Goal: Task Accomplishment & Management: Manage account settings

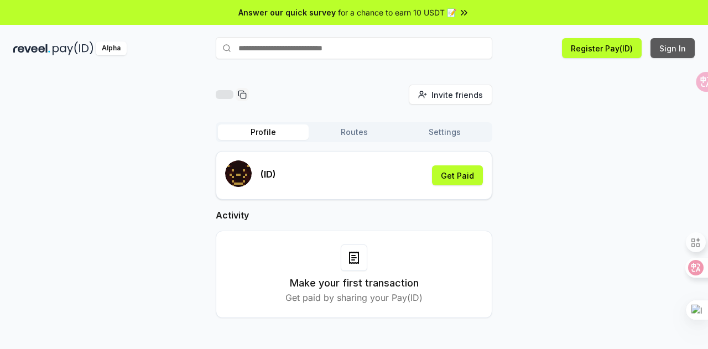
click at [673, 45] on button "Sign In" at bounding box center [672, 48] width 44 height 20
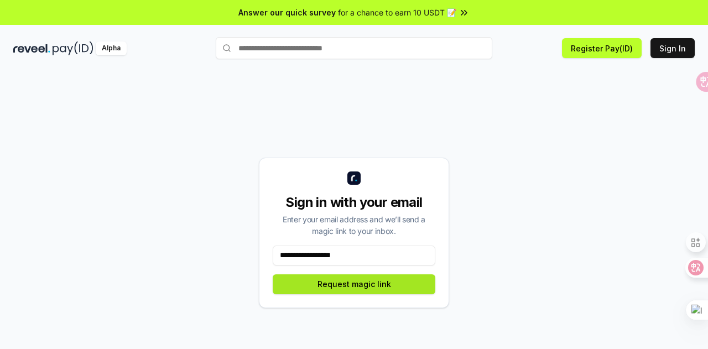
type input "**********"
click at [370, 290] on button "Request magic link" at bounding box center [354, 284] width 163 height 20
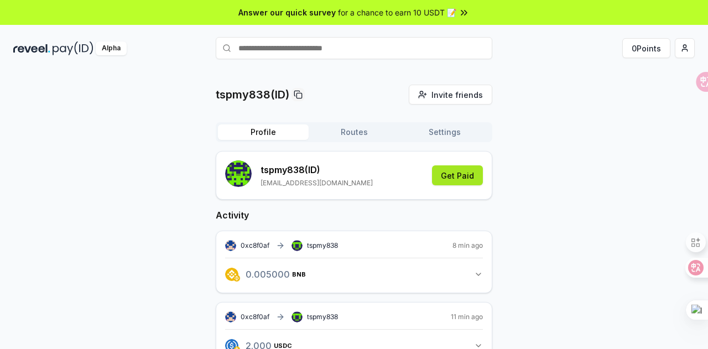
click at [472, 175] on button "Get Paid" at bounding box center [457, 175] width 51 height 20
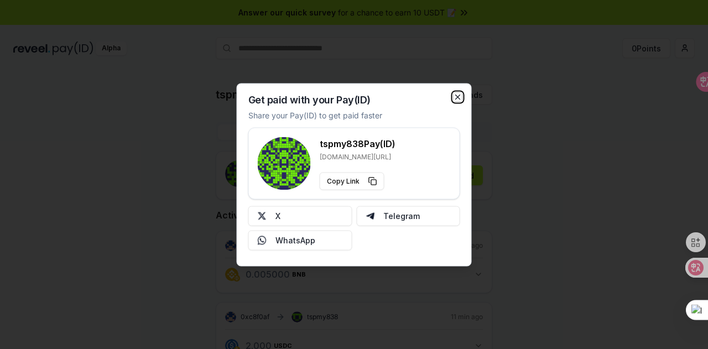
click at [461, 96] on icon "button" at bounding box center [457, 96] width 9 height 9
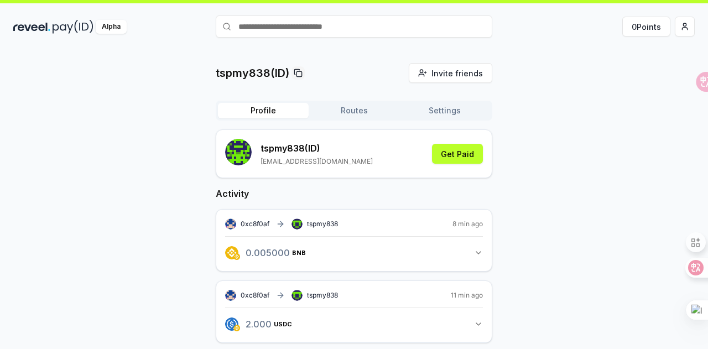
scroll to position [33, 0]
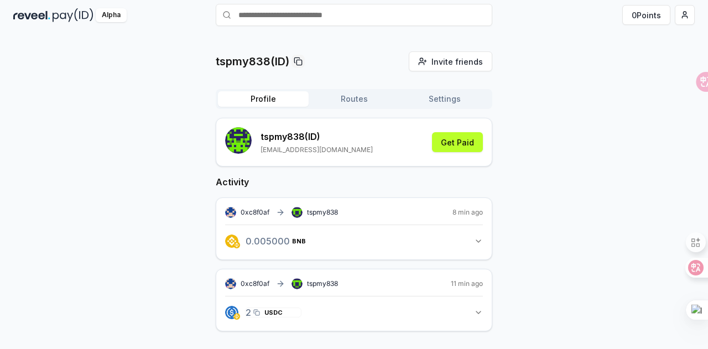
click at [281, 313] on span "USDC" at bounding box center [273, 312] width 18 height 7
click at [482, 313] on icon "button" at bounding box center [478, 312] width 9 height 9
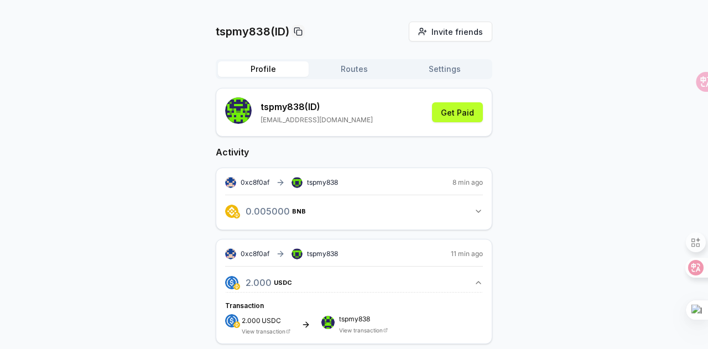
scroll to position [76, 0]
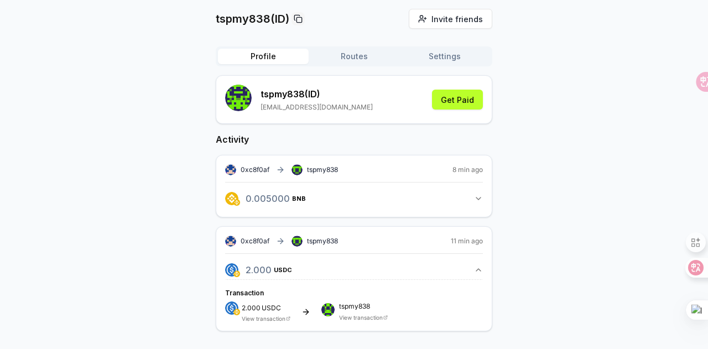
click at [263, 299] on div "Transaction 2.000 USDC View transaction tspmy838 View transaction" at bounding box center [354, 303] width 258 height 35
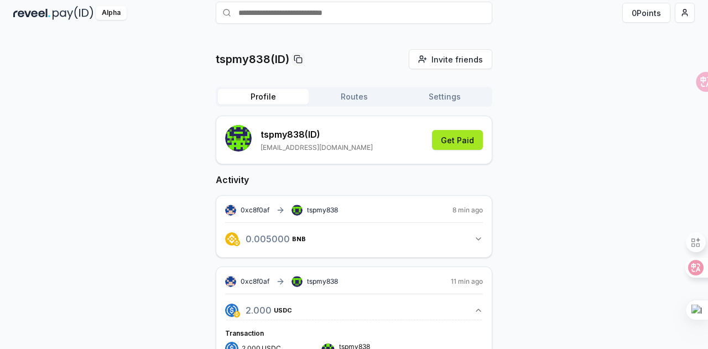
scroll to position [0, 0]
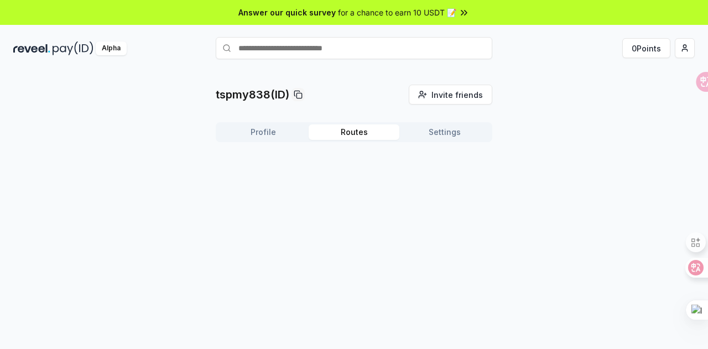
click at [357, 129] on button "Routes" at bounding box center [353, 131] width 91 height 15
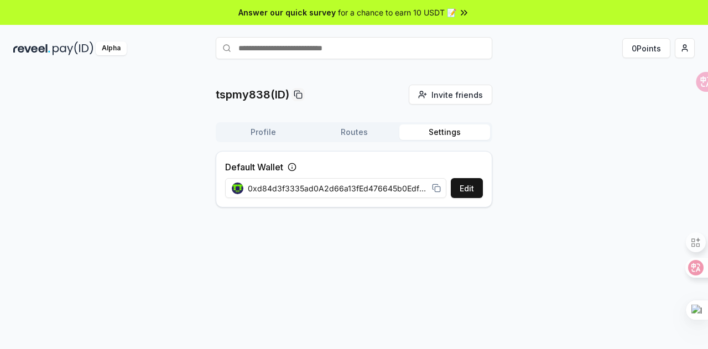
click at [449, 133] on button "Settings" at bounding box center [444, 131] width 91 height 15
drag, startPoint x: 250, startPoint y: 132, endPoint x: 169, endPoint y: 103, distance: 86.0
click at [250, 132] on button "Profile" at bounding box center [263, 131] width 91 height 15
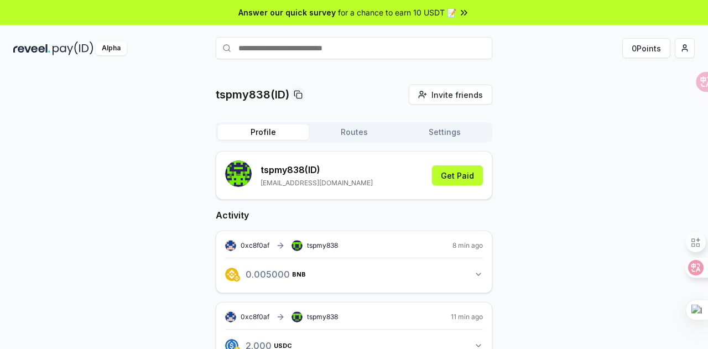
click at [41, 49] on img at bounding box center [31, 48] width 37 height 14
click at [679, 46] on html "Answer our quick survey for a chance to earn 10 USDT 📝 Alpha 0 Points tspmy838(…" at bounding box center [354, 174] width 708 height 349
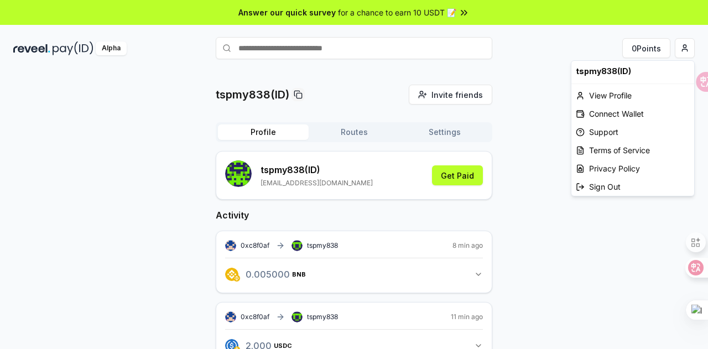
click at [540, 88] on html "Answer our quick survey for a chance to earn 10 USDT 📝 Alpha 0 Points tspmy838(…" at bounding box center [354, 174] width 708 height 349
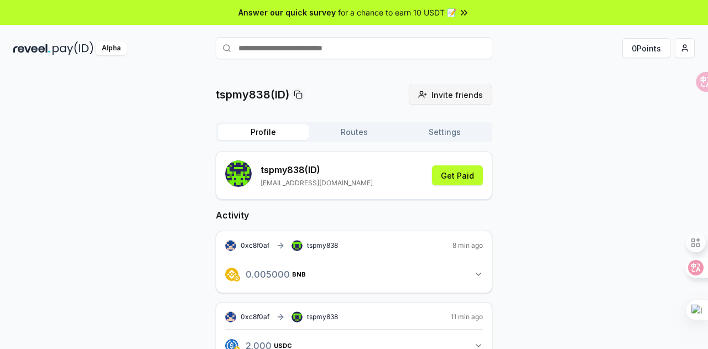
click at [474, 96] on span "Invite friends" at bounding box center [456, 95] width 51 height 12
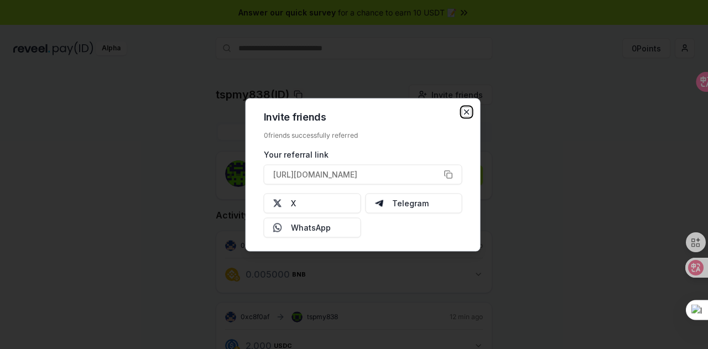
click at [467, 109] on icon "button" at bounding box center [466, 111] width 9 height 9
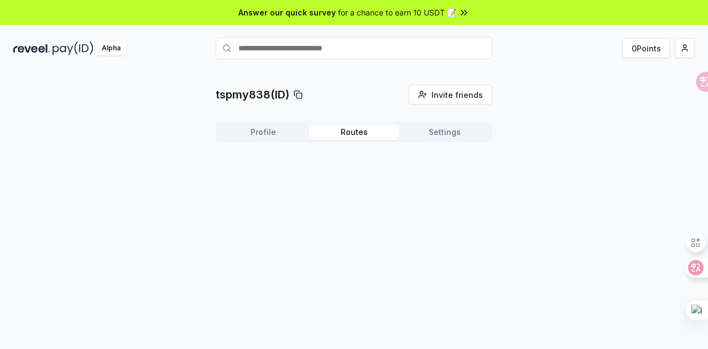
click at [366, 130] on button "Routes" at bounding box center [353, 131] width 91 height 15
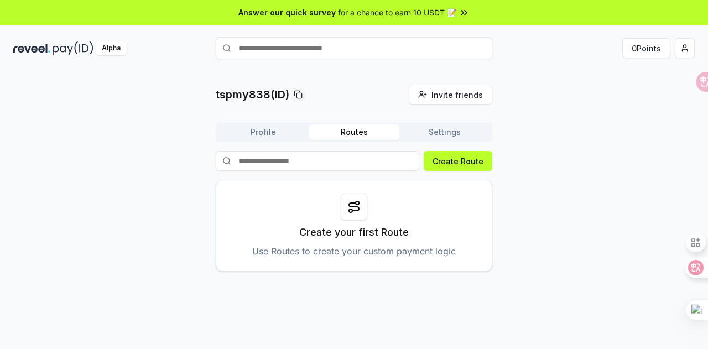
click at [452, 129] on button "Settings" at bounding box center [444, 131] width 91 height 15
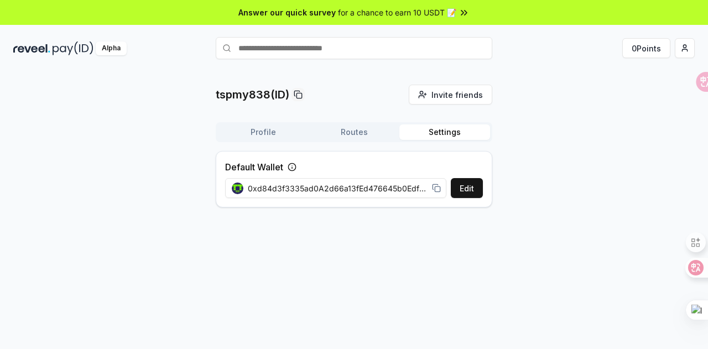
click at [278, 130] on button "Profile" at bounding box center [263, 131] width 91 height 15
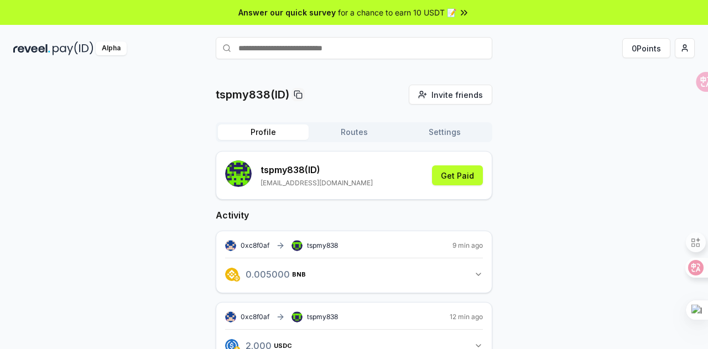
click at [49, 44] on img at bounding box center [31, 48] width 37 height 14
click at [128, 126] on div "tspmy838(ID) Invite friends Invite Profile Routes Settings tspmy838 (ID) [EMAIL…" at bounding box center [353, 269] width 681 height 369
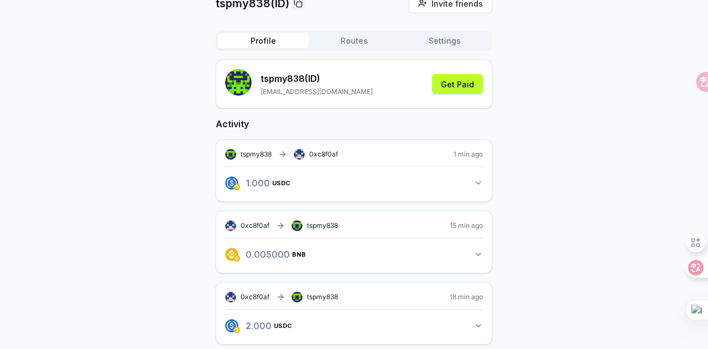
scroll to position [104, 0]
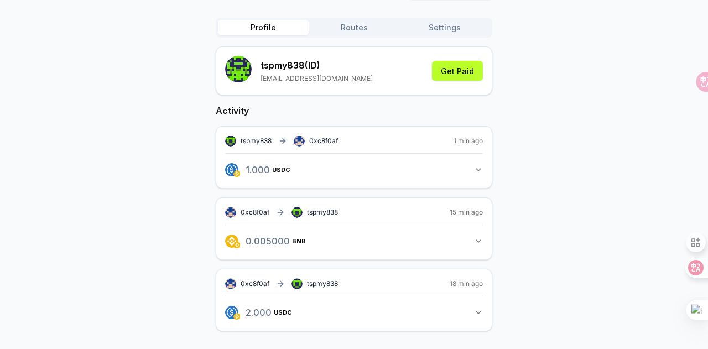
click at [475, 166] on icon "button" at bounding box center [478, 169] width 9 height 9
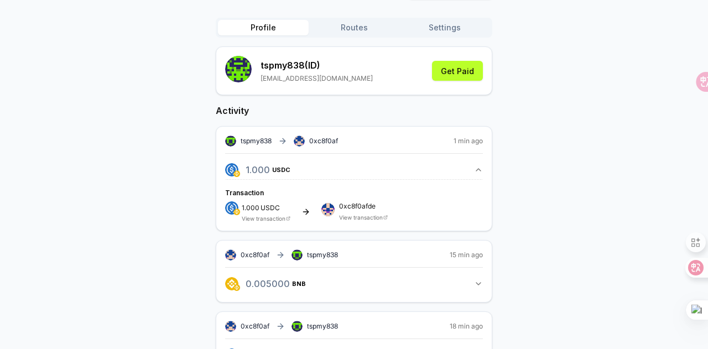
click at [475, 166] on icon "button" at bounding box center [478, 169] width 9 height 9
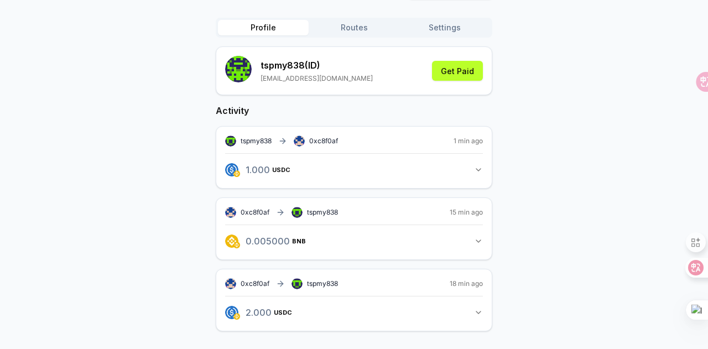
scroll to position [0, 0]
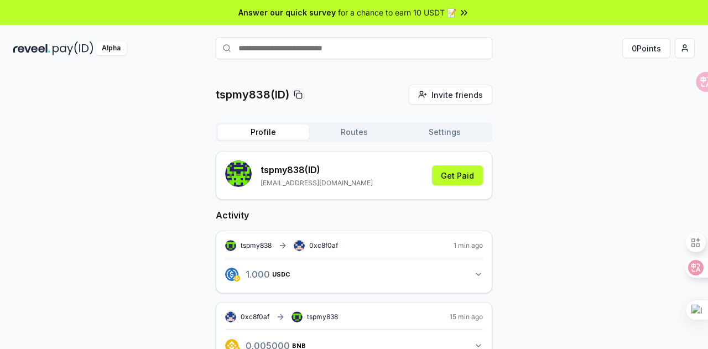
click at [363, 47] on input "text" at bounding box center [354, 48] width 276 height 22
paste input "**********"
type input "**********"
click at [373, 49] on icon at bounding box center [366, 47] width 13 height 13
click at [615, 176] on div "tspmy838(ID) Invite friends Invite Profile Routes Settings tspmy838 (ID) [EMAIL…" at bounding box center [353, 269] width 681 height 369
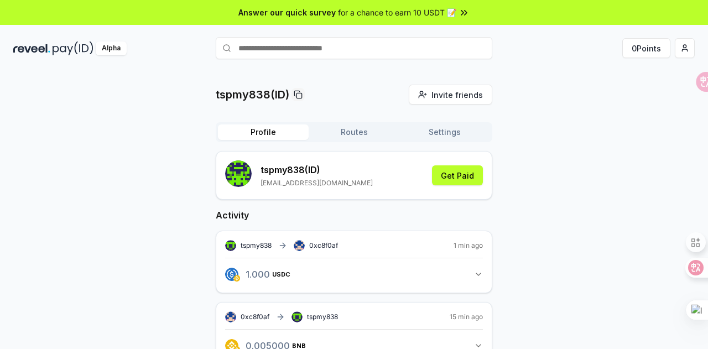
click at [362, 50] on input "text" at bounding box center [354, 48] width 276 height 22
paste input "**********"
type input "**********"
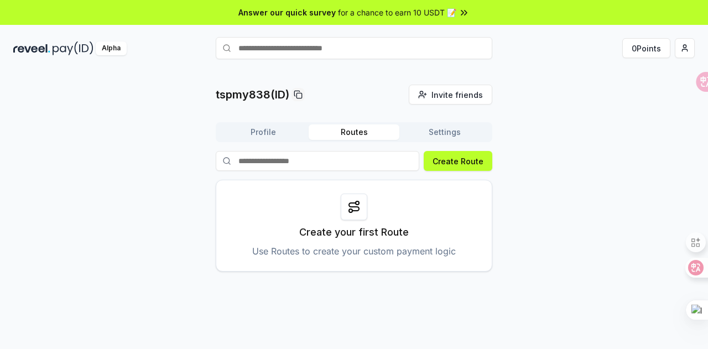
click at [254, 127] on button "Profile" at bounding box center [263, 131] width 91 height 15
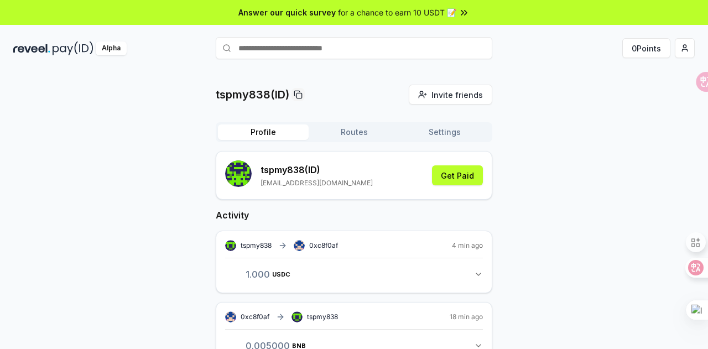
click at [59, 43] on img at bounding box center [73, 48] width 41 height 14
